Goal: Task Accomplishment & Management: Use online tool/utility

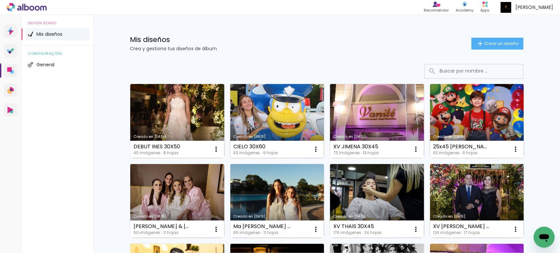
click at [293, 104] on link "Creado en [DATE]" at bounding box center [277, 121] width 94 height 74
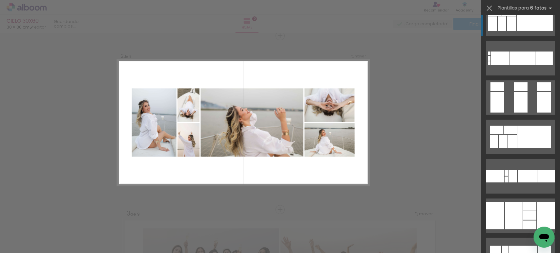
scroll to position [1269, 0]
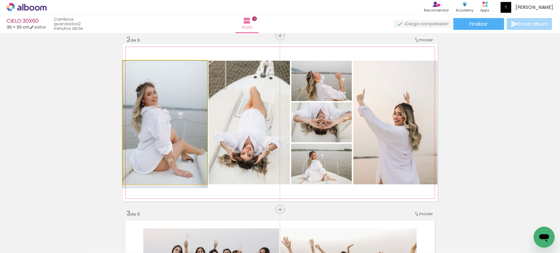
drag, startPoint x: 170, startPoint y: 136, endPoint x: 181, endPoint y: 151, distance: 17.8
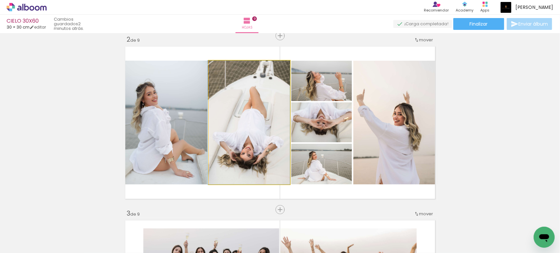
drag, startPoint x: 256, startPoint y: 117, endPoint x: 255, endPoint y: 126, distance: 8.9
drag, startPoint x: 245, startPoint y: 128, endPoint x: 240, endPoint y: 129, distance: 5.6
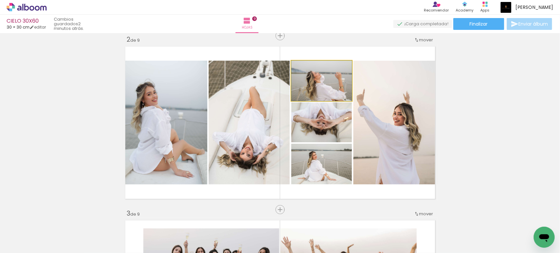
drag, startPoint x: 330, startPoint y: 87, endPoint x: 330, endPoint y: 81, distance: 5.9
drag, startPoint x: 322, startPoint y: 129, endPoint x: 322, endPoint y: 138, distance: 9.2
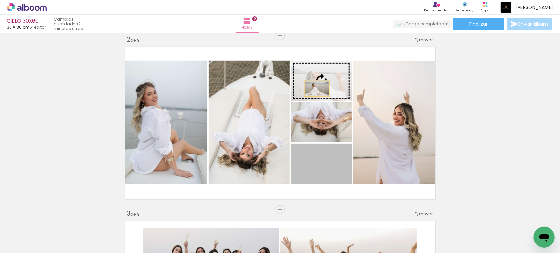
drag, startPoint x: 335, startPoint y: 175, endPoint x: 317, endPoint y: 78, distance: 98.3
click at [0, 0] on slot at bounding box center [0, 0] width 0 height 0
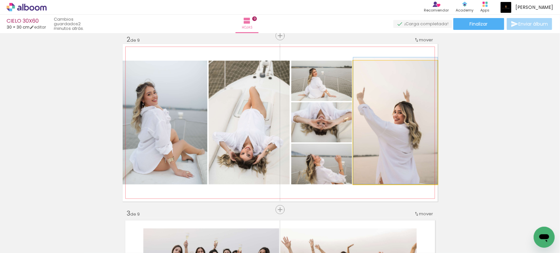
drag, startPoint x: 392, startPoint y: 161, endPoint x: 401, endPoint y: 151, distance: 13.5
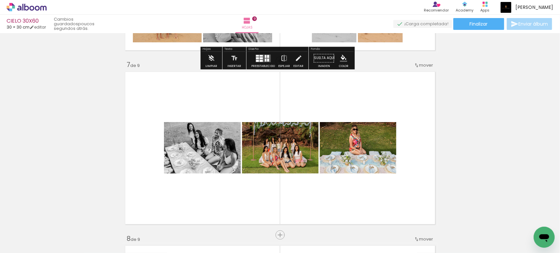
scroll to position [1056, 0]
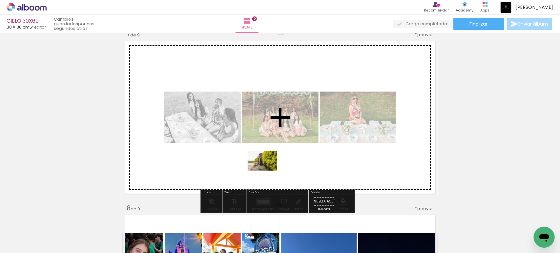
drag, startPoint x: 283, startPoint y: 234, endPoint x: 267, endPoint y: 165, distance: 71.3
click at [267, 165] on quentale-workspace at bounding box center [280, 126] width 560 height 253
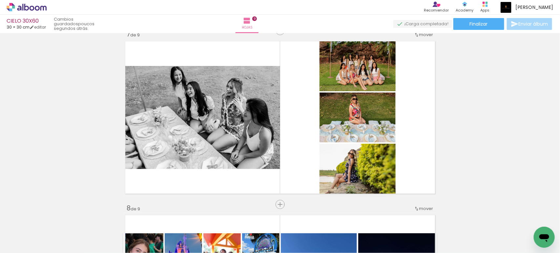
scroll to position [0, 1038]
drag, startPoint x: 358, startPoint y: 231, endPoint x: 353, endPoint y: 252, distance: 22.0
click at [329, 152] on quentale-workspace at bounding box center [280, 126] width 560 height 253
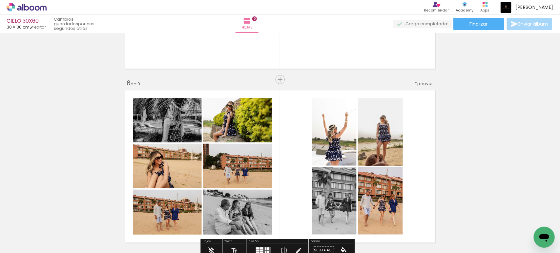
scroll to position [838, 0]
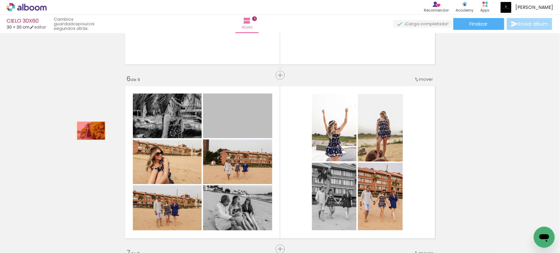
drag, startPoint x: 237, startPoint y: 120, endPoint x: 176, endPoint y: 118, distance: 61.3
click at [71, 138] on div "Insertar hoja 1 de 9 Insertar hoja 2 de 9 Insertar hoja 3 de 9 Insertar hoja 4 …" at bounding box center [280, 67] width 560 height 1738
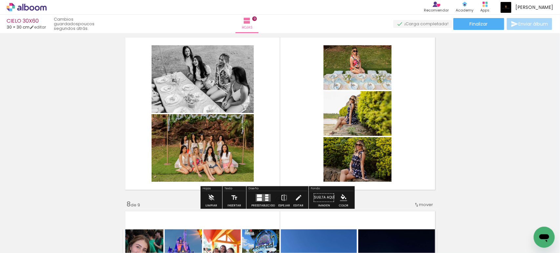
scroll to position [1084, 0]
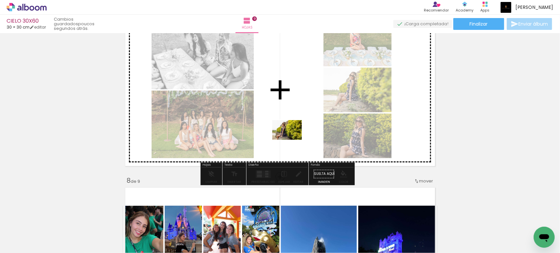
drag, startPoint x: 251, startPoint y: 232, endPoint x: 292, endPoint y: 140, distance: 100.7
click at [292, 140] on quentale-workspace at bounding box center [280, 126] width 560 height 253
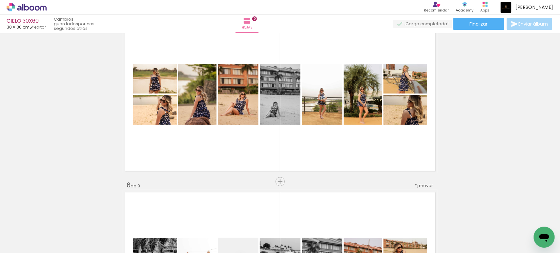
scroll to position [728, 0]
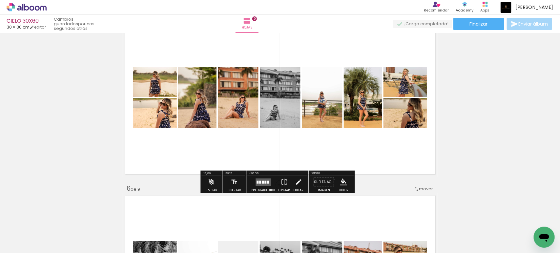
click at [256, 181] on div at bounding box center [257, 181] width 2 height 3
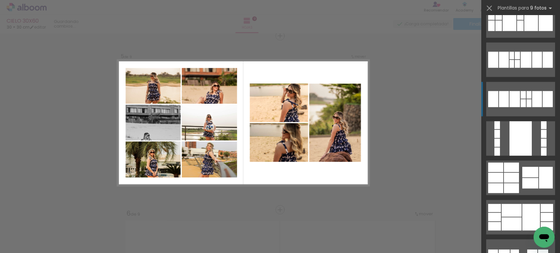
scroll to position [546, 0]
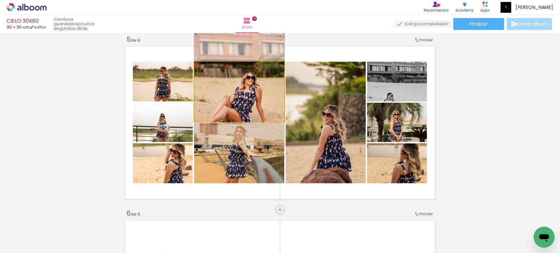
drag, startPoint x: 237, startPoint y: 101, endPoint x: 235, endPoint y: 86, distance: 14.5
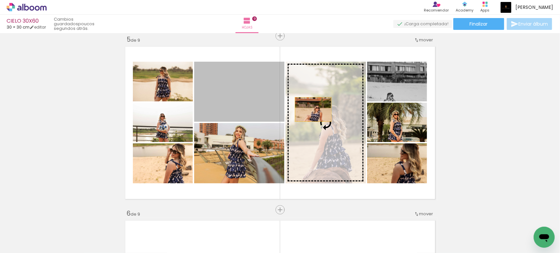
drag, startPoint x: 234, startPoint y: 89, endPoint x: 319, endPoint y: 116, distance: 88.9
click at [0, 0] on slot at bounding box center [0, 0] width 0 height 0
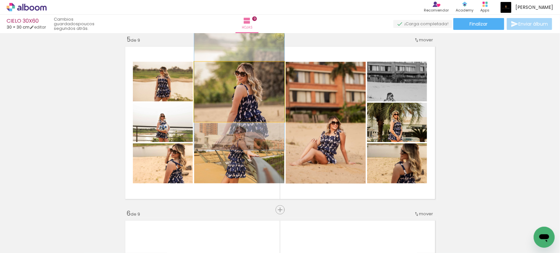
drag, startPoint x: 240, startPoint y: 102, endPoint x: 238, endPoint y: 92, distance: 9.7
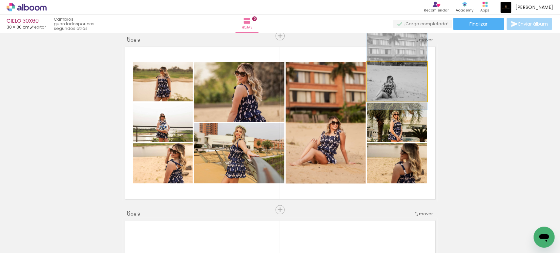
drag, startPoint x: 392, startPoint y: 98, endPoint x: 391, endPoint y: 81, distance: 17.1
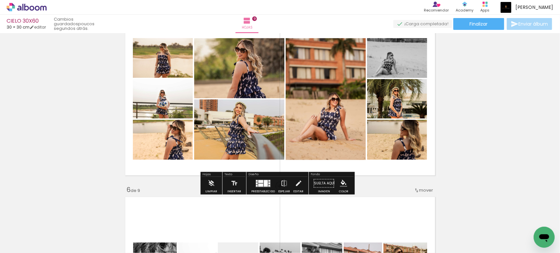
scroll to position [730, 0]
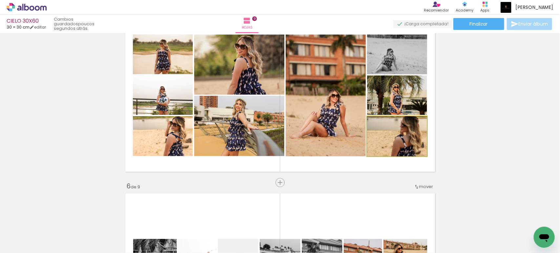
drag, startPoint x: 394, startPoint y: 132, endPoint x: 394, endPoint y: 142, distance: 9.9
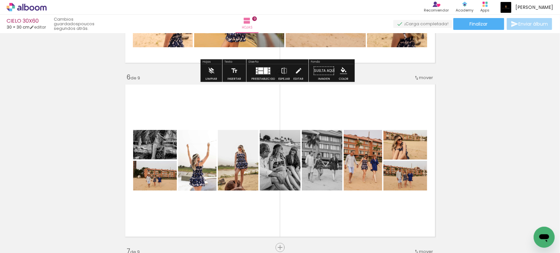
scroll to position [840, 0]
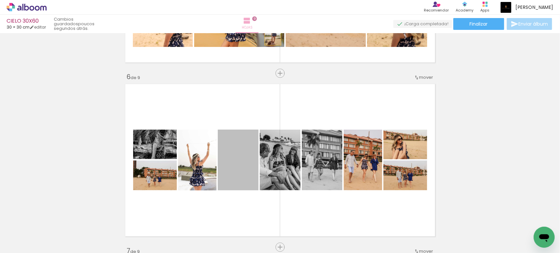
drag, startPoint x: 237, startPoint y: 172, endPoint x: 269, endPoint y: 33, distance: 143.4
click at [269, 0] on div "CIELO 30X60 30 × 30 cm editar poucos segundos atrás. Hojas 9 Finalizar Enviar á…" at bounding box center [280, 0] width 560 height 0
drag, startPoint x: 234, startPoint y: 173, endPoint x: 494, endPoint y: 172, distance: 260.0
click at [494, 172] on div "Insertar hoja 1 de 9 Insertar hoja 2 de 9 Insertar hoja 3 de 9 Insertar hoja 4 …" at bounding box center [280, 65] width 560 height 1738
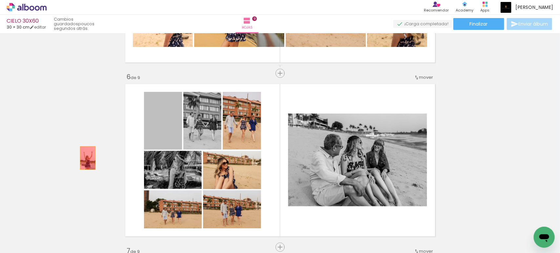
drag, startPoint x: 161, startPoint y: 134, endPoint x: 85, endPoint y: 158, distance: 80.0
click at [85, 158] on div "Insertar hoja 1 de 9 Insertar hoja 2 de 9 Insertar hoja 3 de 9 Insertar hoja 4 …" at bounding box center [280, 65] width 560 height 1738
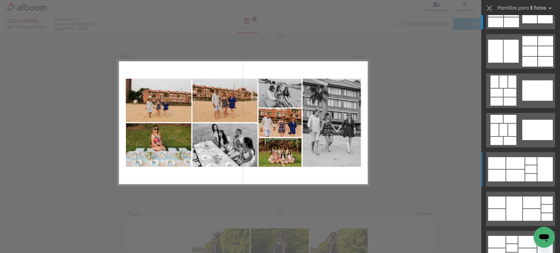
scroll to position [55, 0]
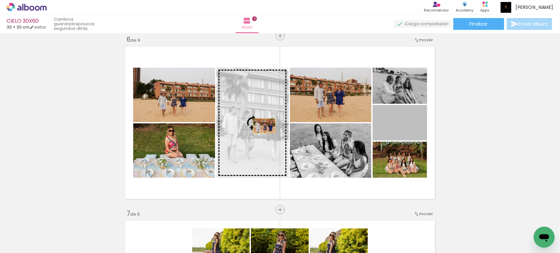
drag, startPoint x: 408, startPoint y: 126, endPoint x: 261, endPoint y: 126, distance: 147.5
click at [0, 0] on slot at bounding box center [0, 0] width 0 height 0
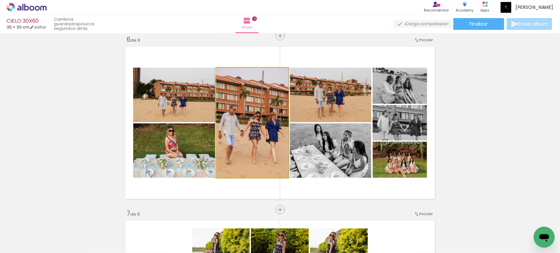
drag, startPoint x: 264, startPoint y: 133, endPoint x: 248, endPoint y: 130, distance: 16.6
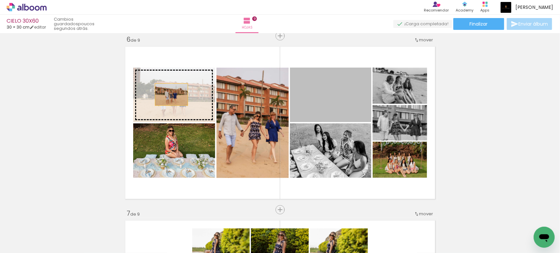
drag, startPoint x: 328, startPoint y: 97, endPoint x: 167, endPoint y: 94, distance: 161.3
click at [0, 0] on slot at bounding box center [0, 0] width 0 height 0
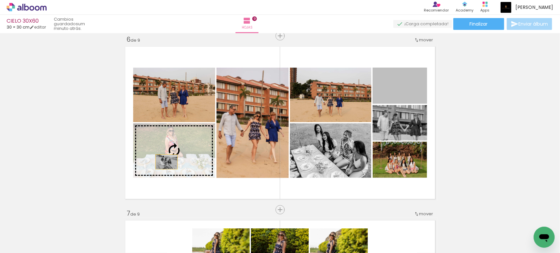
drag, startPoint x: 409, startPoint y: 90, endPoint x: 163, endPoint y: 162, distance: 255.7
click at [0, 0] on slot at bounding box center [0, 0] width 0 height 0
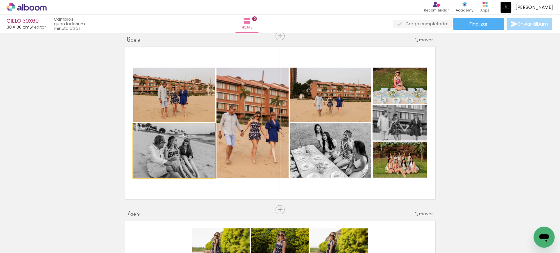
drag, startPoint x: 189, startPoint y: 161, endPoint x: 183, endPoint y: 150, distance: 12.9
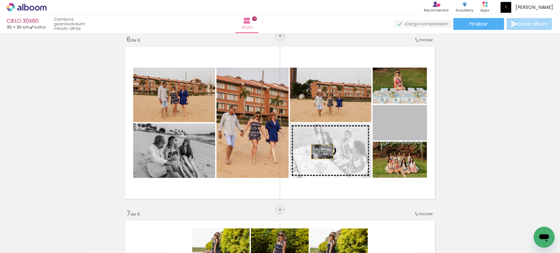
drag, startPoint x: 406, startPoint y: 125, endPoint x: 319, endPoint y: 151, distance: 90.6
click at [0, 0] on slot at bounding box center [0, 0] width 0 height 0
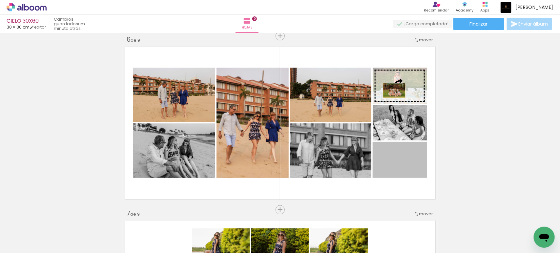
drag, startPoint x: 406, startPoint y: 166, endPoint x: 392, endPoint y: 89, distance: 78.5
click at [0, 0] on slot at bounding box center [0, 0] width 0 height 0
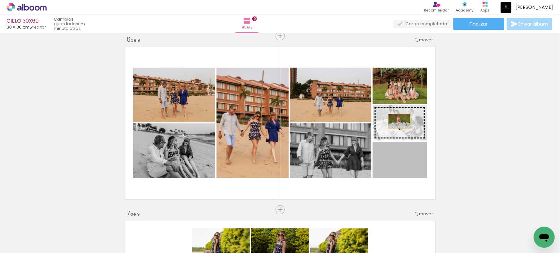
drag, startPoint x: 405, startPoint y: 161, endPoint x: 396, endPoint y: 121, distance: 41.4
click at [0, 0] on slot at bounding box center [0, 0] width 0 height 0
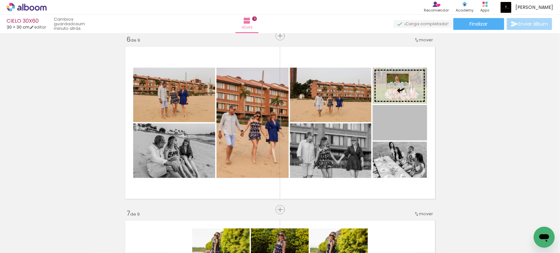
drag, startPoint x: 408, startPoint y: 123, endPoint x: 394, endPoint y: 81, distance: 44.2
click at [0, 0] on slot at bounding box center [0, 0] width 0 height 0
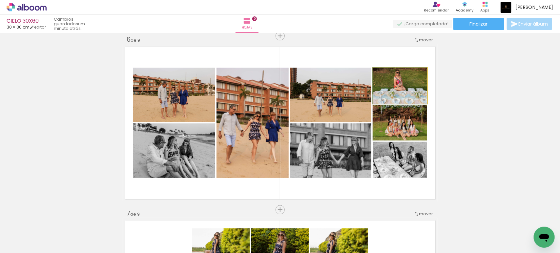
drag, startPoint x: 401, startPoint y: 89, endPoint x: 402, endPoint y: 97, distance: 8.3
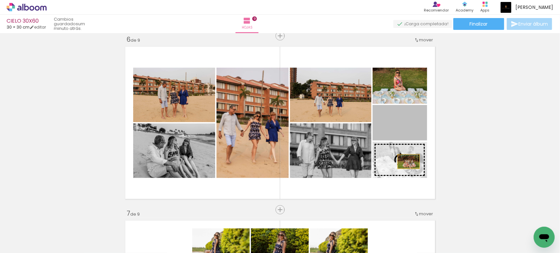
drag, startPoint x: 409, startPoint y: 128, endPoint x: 405, endPoint y: 161, distance: 33.3
click at [0, 0] on slot at bounding box center [0, 0] width 0 height 0
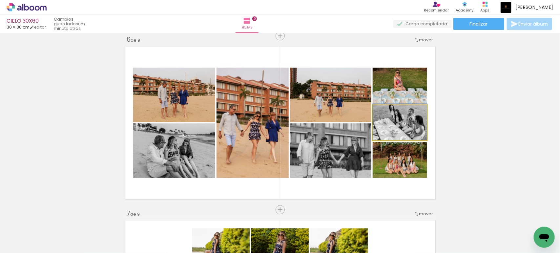
drag, startPoint x: 404, startPoint y: 128, endPoint x: 407, endPoint y: 122, distance: 6.3
drag, startPoint x: 401, startPoint y: 165, endPoint x: 399, endPoint y: 159, distance: 5.8
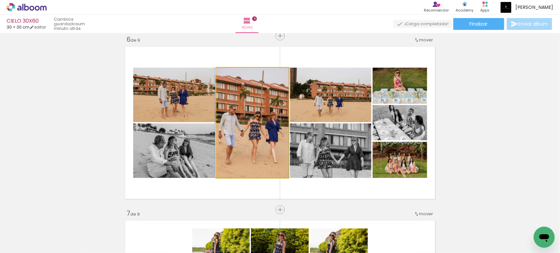
drag, startPoint x: 252, startPoint y: 151, endPoint x: 243, endPoint y: 151, distance: 9.5
drag, startPoint x: 247, startPoint y: 135, endPoint x: 243, endPoint y: 142, distance: 7.9
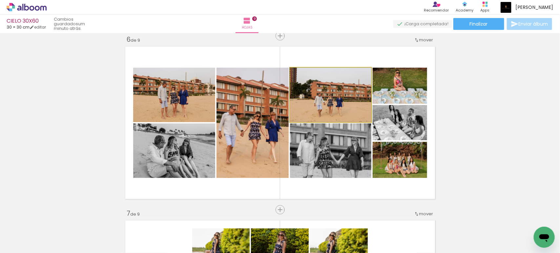
drag, startPoint x: 342, startPoint y: 109, endPoint x: 342, endPoint y: 100, distance: 8.5
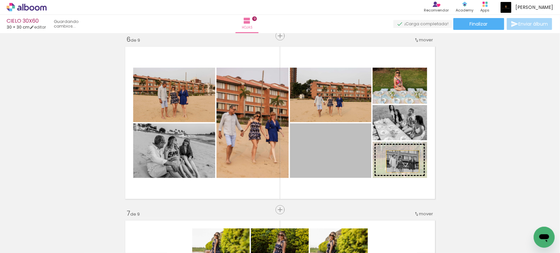
drag, startPoint x: 334, startPoint y: 152, endPoint x: 399, endPoint y: 161, distance: 65.5
click at [0, 0] on slot at bounding box center [0, 0] width 0 height 0
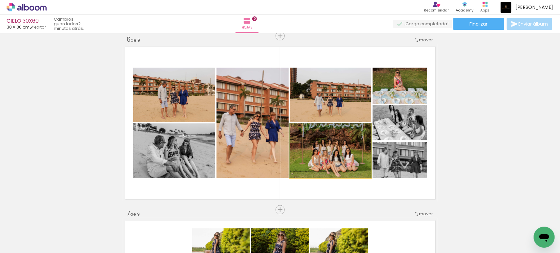
drag, startPoint x: 347, startPoint y: 154, endPoint x: 338, endPoint y: 156, distance: 8.7
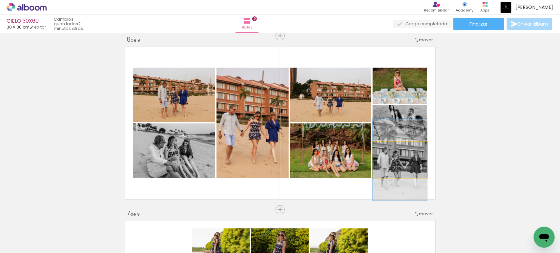
drag, startPoint x: 408, startPoint y: 161, endPoint x: 335, endPoint y: 157, distance: 73.3
click at [0, 0] on slot at bounding box center [0, 0] width 0 height 0
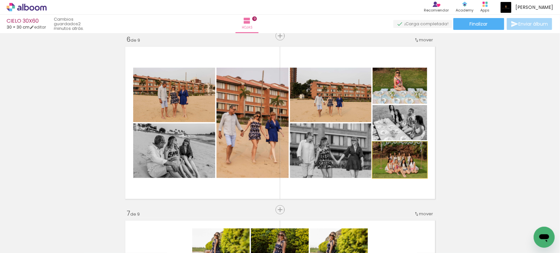
drag, startPoint x: 408, startPoint y: 163, endPoint x: 407, endPoint y: 158, distance: 5.9
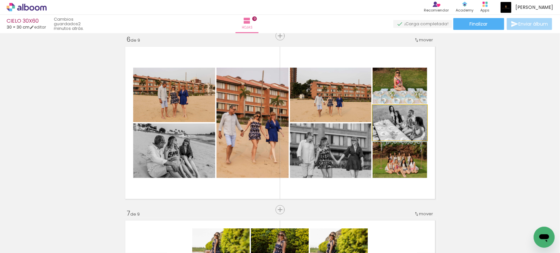
drag, startPoint x: 410, startPoint y: 122, endPoint x: 412, endPoint y: 129, distance: 6.8
drag, startPoint x: 399, startPoint y: 171, endPoint x: 399, endPoint y: 164, distance: 6.9
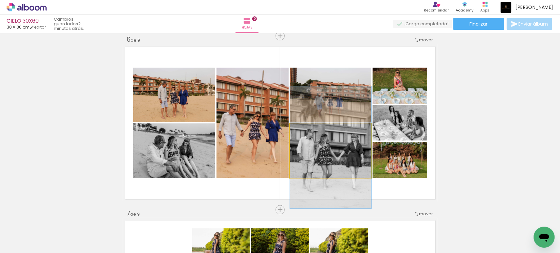
drag, startPoint x: 337, startPoint y: 159, endPoint x: 334, endPoint y: 156, distance: 4.0
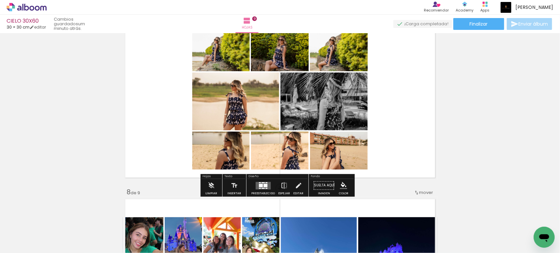
scroll to position [1065, 0]
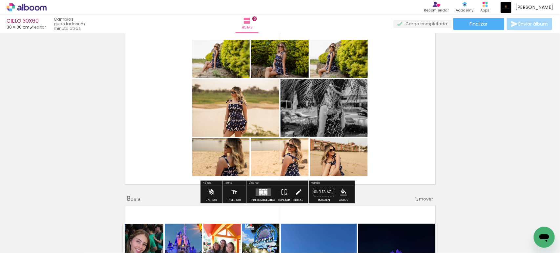
click at [259, 194] on div at bounding box center [260, 194] width 2 height 1
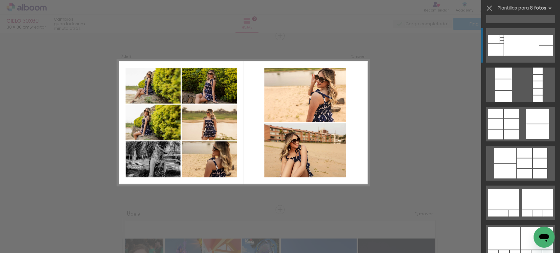
scroll to position [191, 0]
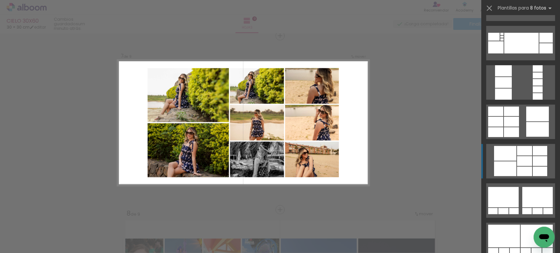
click at [521, 160] on div at bounding box center [524, 161] width 15 height 10
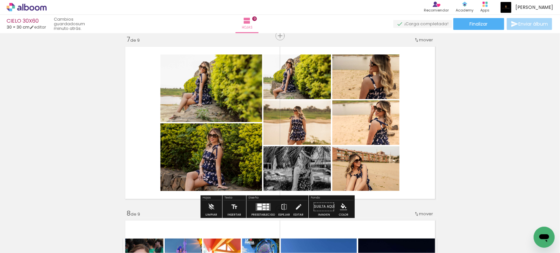
click at [262, 209] on div at bounding box center [263, 209] width 3 height 2
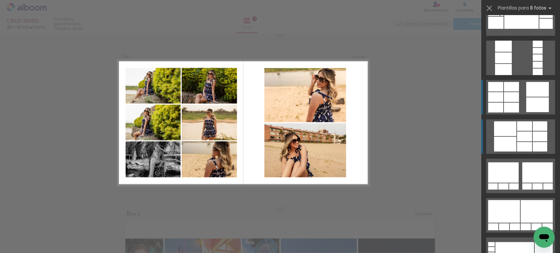
scroll to position [218, 0]
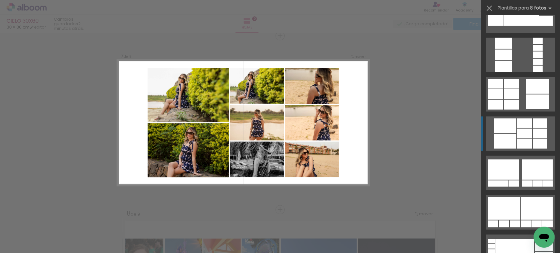
click at [528, 121] on div at bounding box center [524, 123] width 15 height 10
click at [524, 127] on div at bounding box center [524, 123] width 15 height 10
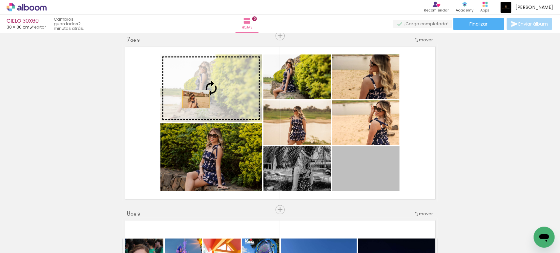
drag, startPoint x: 372, startPoint y: 174, endPoint x: 202, endPoint y: 100, distance: 185.3
click at [0, 0] on slot at bounding box center [0, 0] width 0 height 0
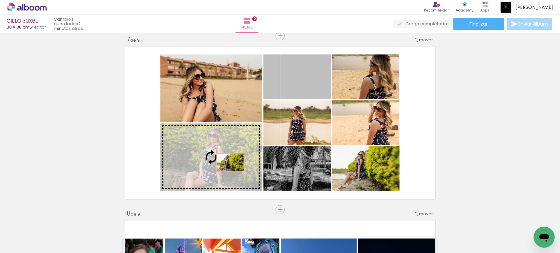
drag, startPoint x: 309, startPoint y: 81, endPoint x: 220, endPoint y: 167, distance: 123.3
click at [0, 0] on slot at bounding box center [0, 0] width 0 height 0
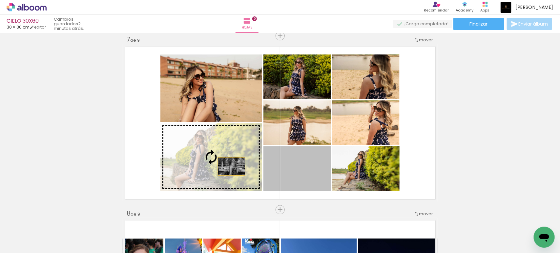
drag, startPoint x: 306, startPoint y: 170, endPoint x: 209, endPoint y: 166, distance: 96.8
click at [0, 0] on slot at bounding box center [0, 0] width 0 height 0
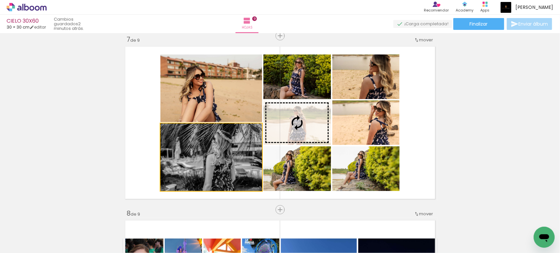
drag, startPoint x: 230, startPoint y: 161, endPoint x: 295, endPoint y: 86, distance: 99.2
click at [0, 0] on slot at bounding box center [0, 0] width 0 height 0
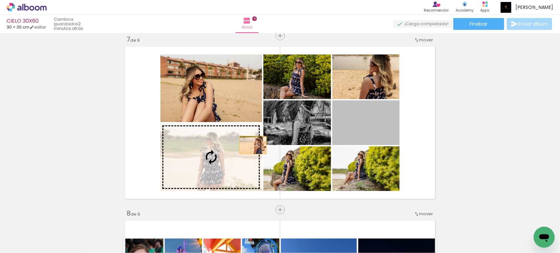
drag, startPoint x: 356, startPoint y: 127, endPoint x: 220, endPoint y: 164, distance: 141.2
click at [0, 0] on slot at bounding box center [0, 0] width 0 height 0
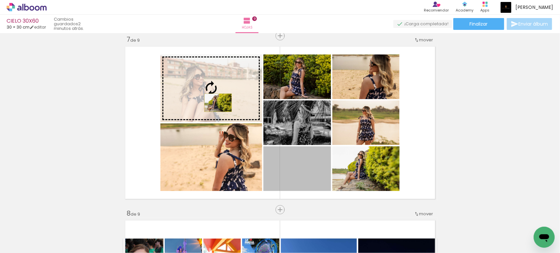
drag, startPoint x: 313, startPoint y: 179, endPoint x: 215, endPoint y: 103, distance: 124.5
click at [0, 0] on slot at bounding box center [0, 0] width 0 height 0
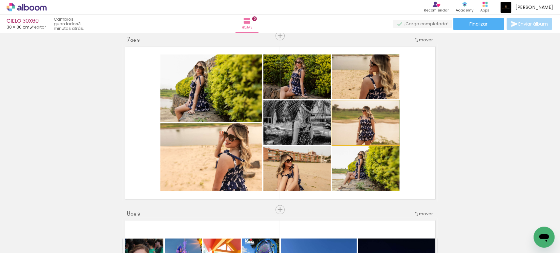
drag, startPoint x: 375, startPoint y: 128, endPoint x: 230, endPoint y: 171, distance: 151.1
click at [0, 0] on slot at bounding box center [0, 0] width 0 height 0
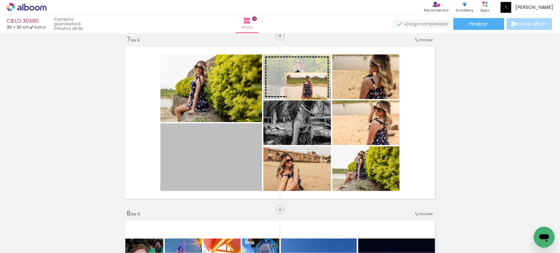
drag, startPoint x: 227, startPoint y: 168, endPoint x: 303, endPoint y: 79, distance: 117.0
click at [0, 0] on slot at bounding box center [0, 0] width 0 height 0
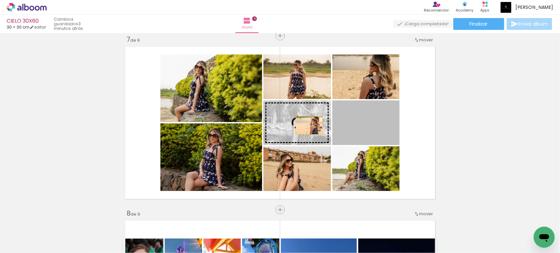
drag, startPoint x: 375, startPoint y: 122, endPoint x: 317, endPoint y: 125, distance: 58.4
click at [0, 0] on slot at bounding box center [0, 0] width 0 height 0
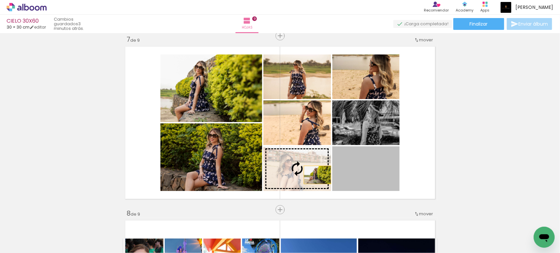
drag, startPoint x: 381, startPoint y: 171, endPoint x: 315, endPoint y: 174, distance: 65.6
click at [0, 0] on slot at bounding box center [0, 0] width 0 height 0
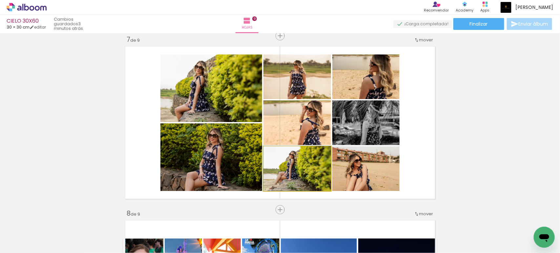
drag, startPoint x: 291, startPoint y: 177, endPoint x: 302, endPoint y: 176, distance: 10.6
drag, startPoint x: 302, startPoint y: 174, endPoint x: 368, endPoint y: 172, distance: 65.9
click at [0, 0] on slot at bounding box center [0, 0] width 0 height 0
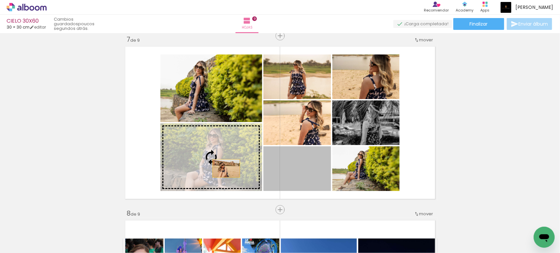
drag, startPoint x: 295, startPoint y: 171, endPoint x: 207, endPoint y: 168, distance: 88.2
click at [0, 0] on slot at bounding box center [0, 0] width 0 height 0
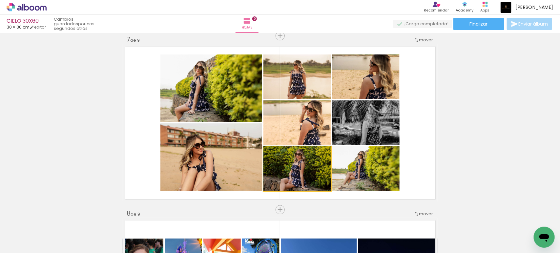
drag, startPoint x: 300, startPoint y: 169, endPoint x: 384, endPoint y: 161, distance: 84.4
click at [0, 0] on slot at bounding box center [0, 0] width 0 height 0
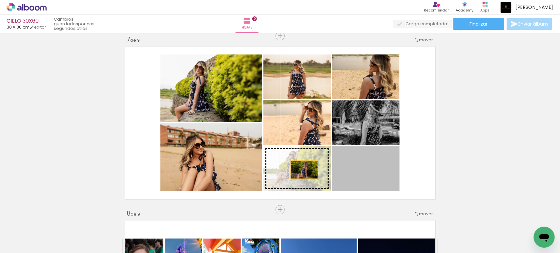
drag, startPoint x: 362, startPoint y: 168, endPoint x: 305, endPoint y: 170, distance: 57.1
click at [0, 0] on slot at bounding box center [0, 0] width 0 height 0
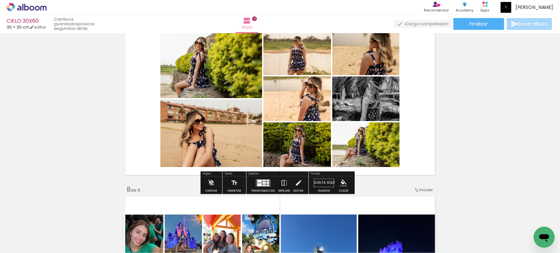
scroll to position [1078, 0]
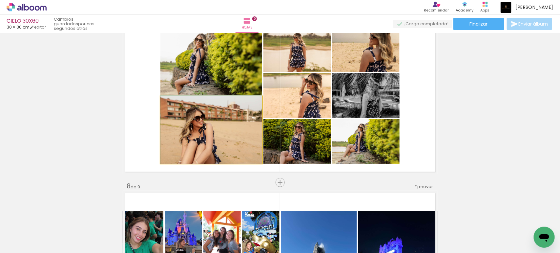
drag, startPoint x: 222, startPoint y: 143, endPoint x: 224, endPoint y: 130, distance: 13.3
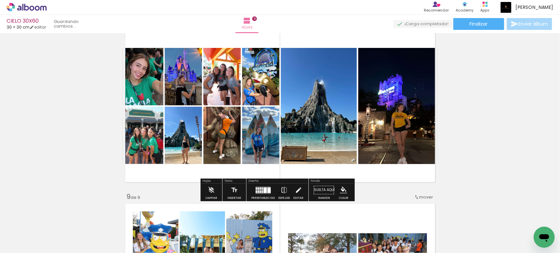
scroll to position [1242, 0]
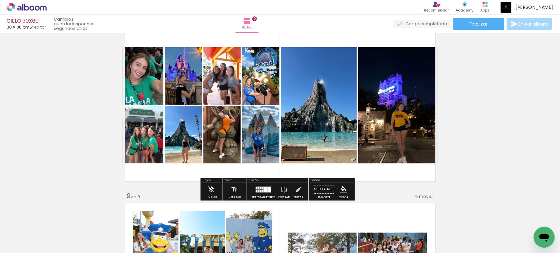
click at [261, 189] on div at bounding box center [261, 190] width 1 height 3
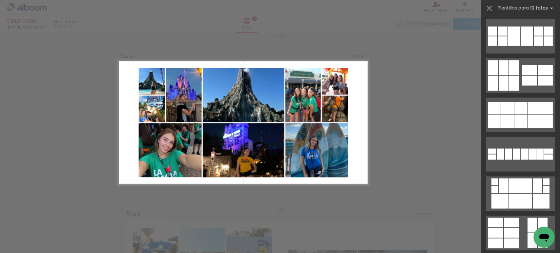
scroll to position [437, 0]
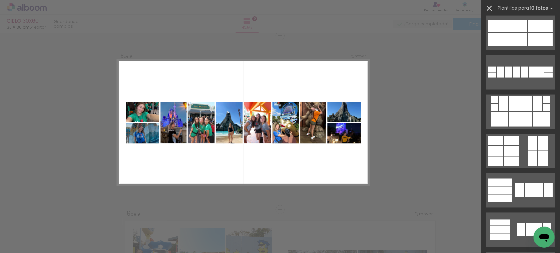
click at [489, 5] on iron-icon at bounding box center [489, 8] width 9 height 9
